Goal: Information Seeking & Learning: Learn about a topic

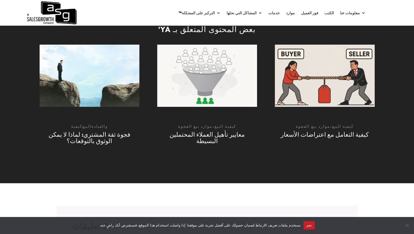
scroll to position [1120, 0]
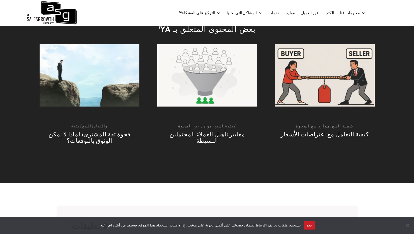
click at [234, 62] on img at bounding box center [207, 75] width 100 height 62
